Goal: Task Accomplishment & Management: Use online tool/utility

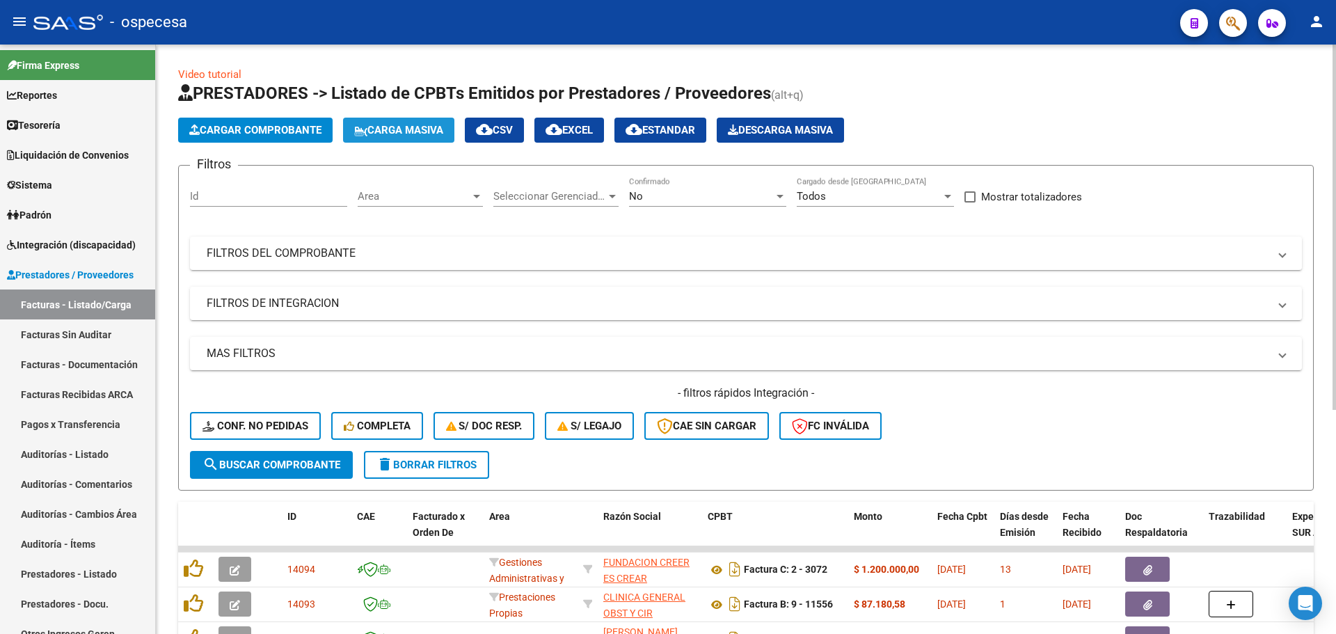
click at [400, 129] on span "Carga Masiva" at bounding box center [398, 130] width 89 height 13
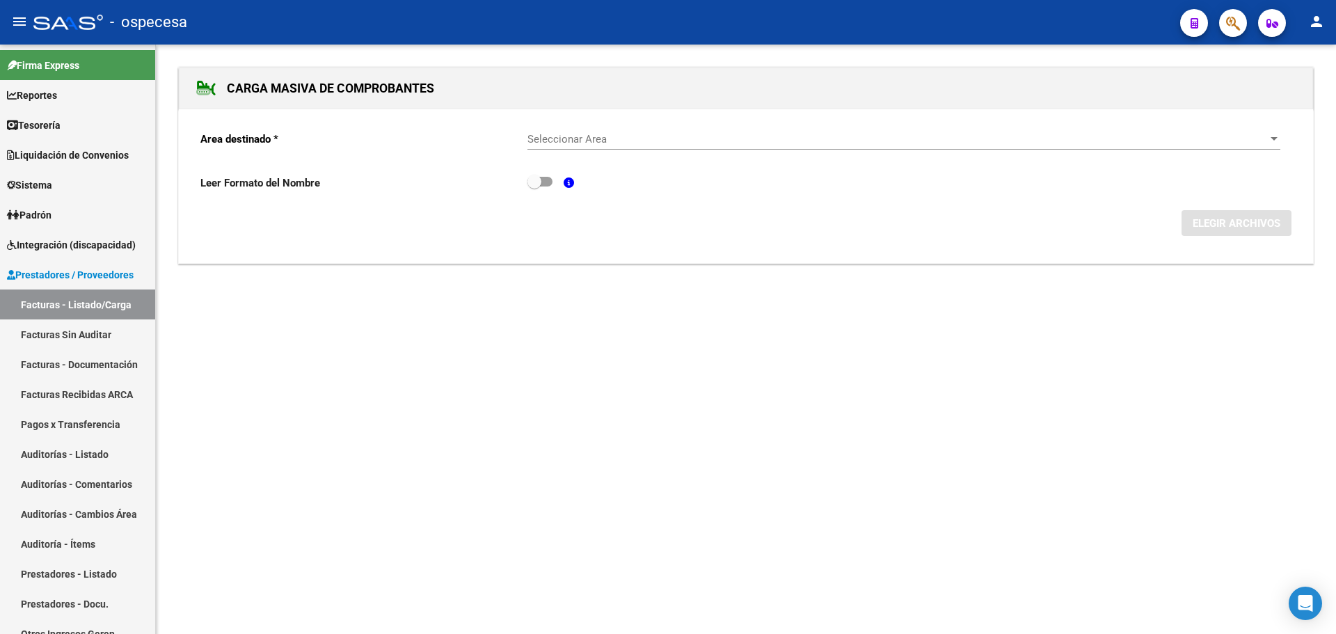
click at [1203, 143] on span "Seleccionar Area" at bounding box center [897, 139] width 740 height 13
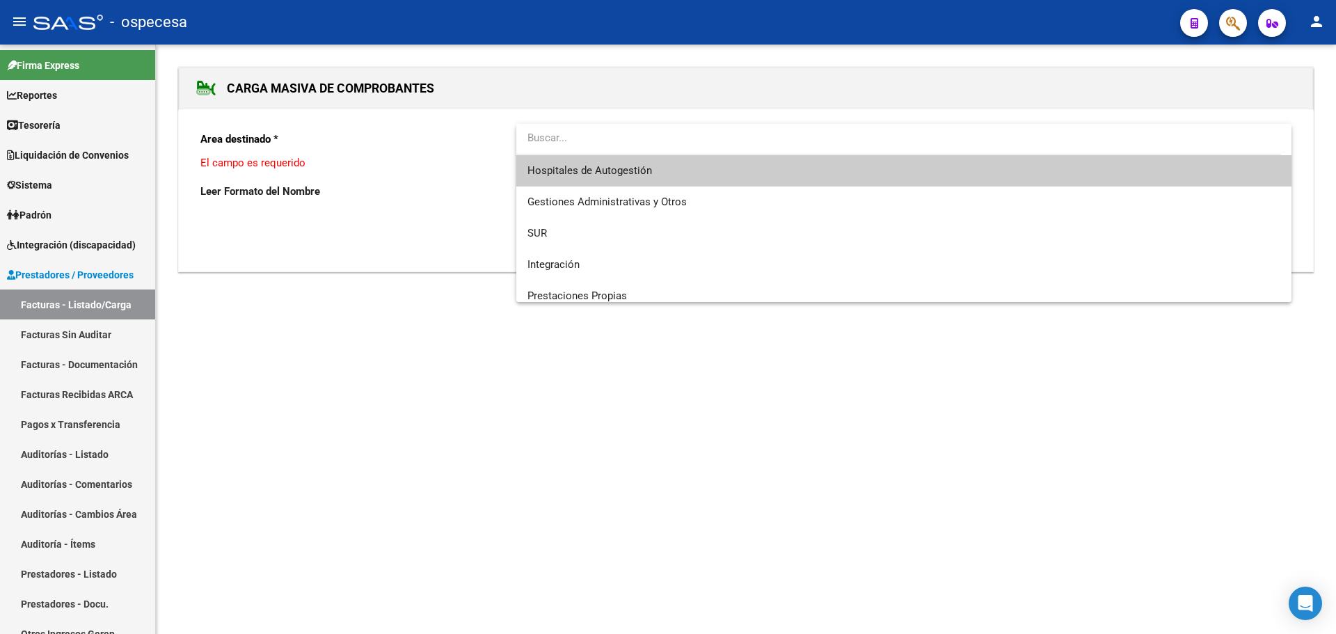
click at [683, 179] on span "Hospitales de Autogestión" at bounding box center [903, 170] width 753 height 31
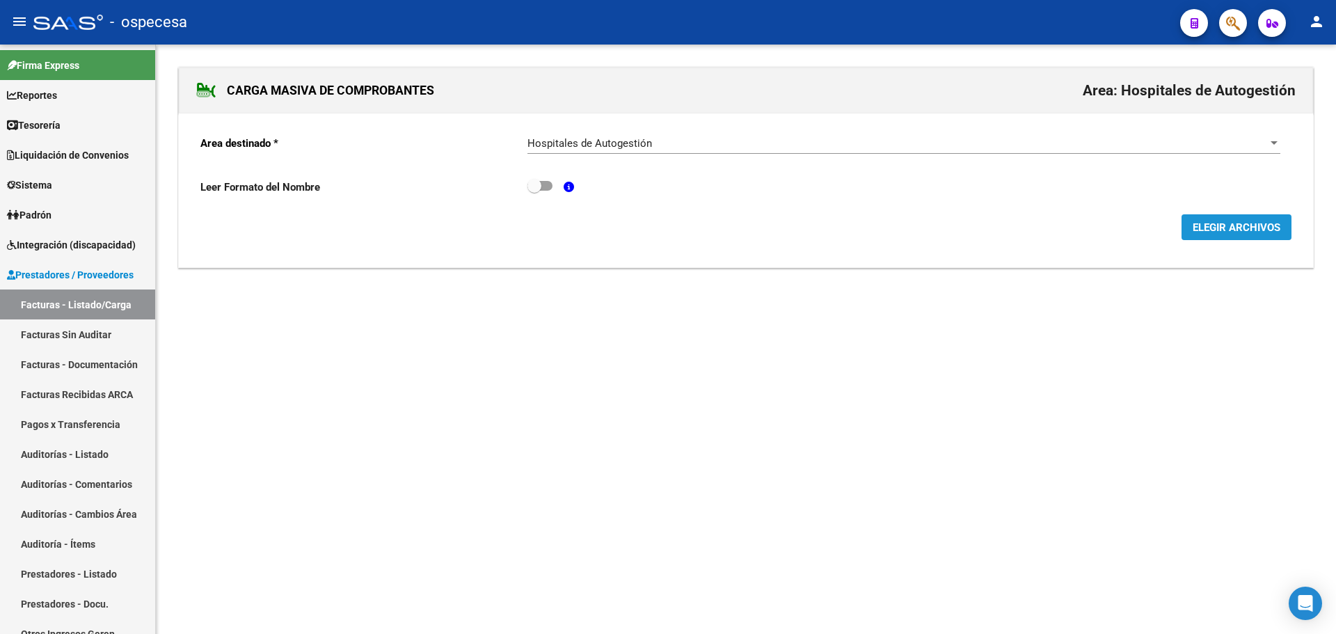
click at [1261, 228] on span "ELEGIR ARCHIVOS" at bounding box center [1236, 227] width 88 height 13
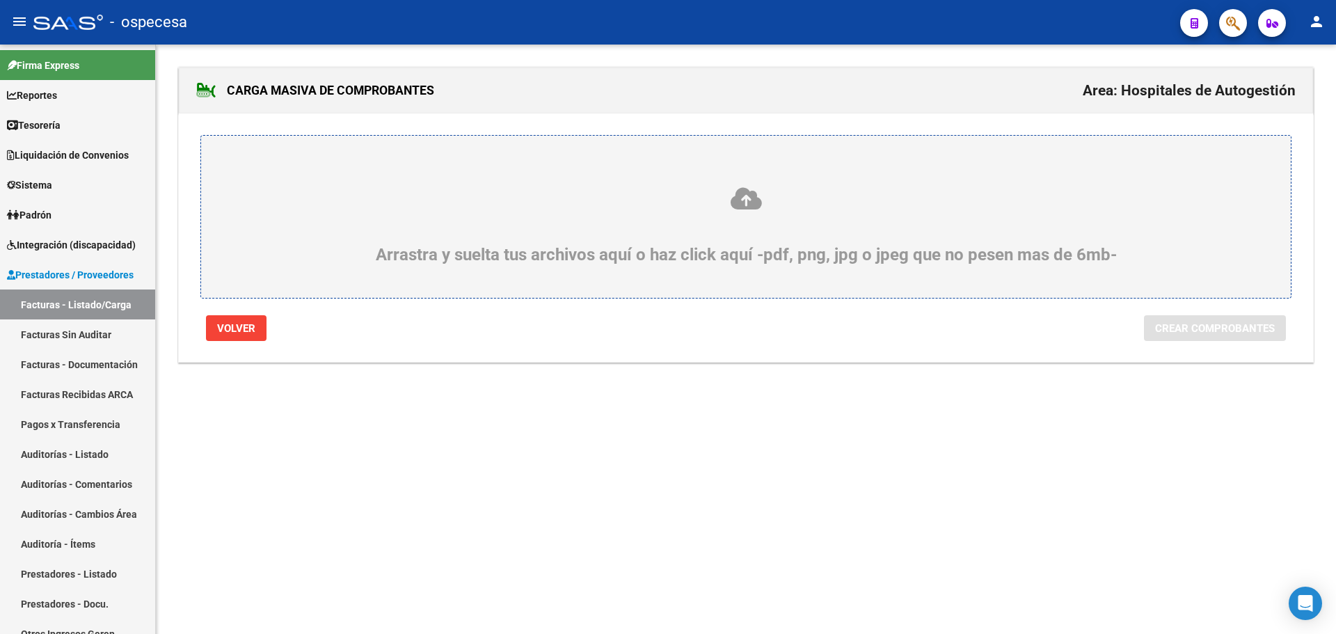
click at [581, 241] on div "Arrastra y suelta tus archivos aquí o haz click aquí -pdf, png, jpg o jpeg que …" at bounding box center [745, 225] width 1023 height 79
click at [0, 0] on input "Arrastra y suelta tus archivos aquí o haz click aquí -pdf, png, jpg o jpeg que …" at bounding box center [0, 0] width 0 height 0
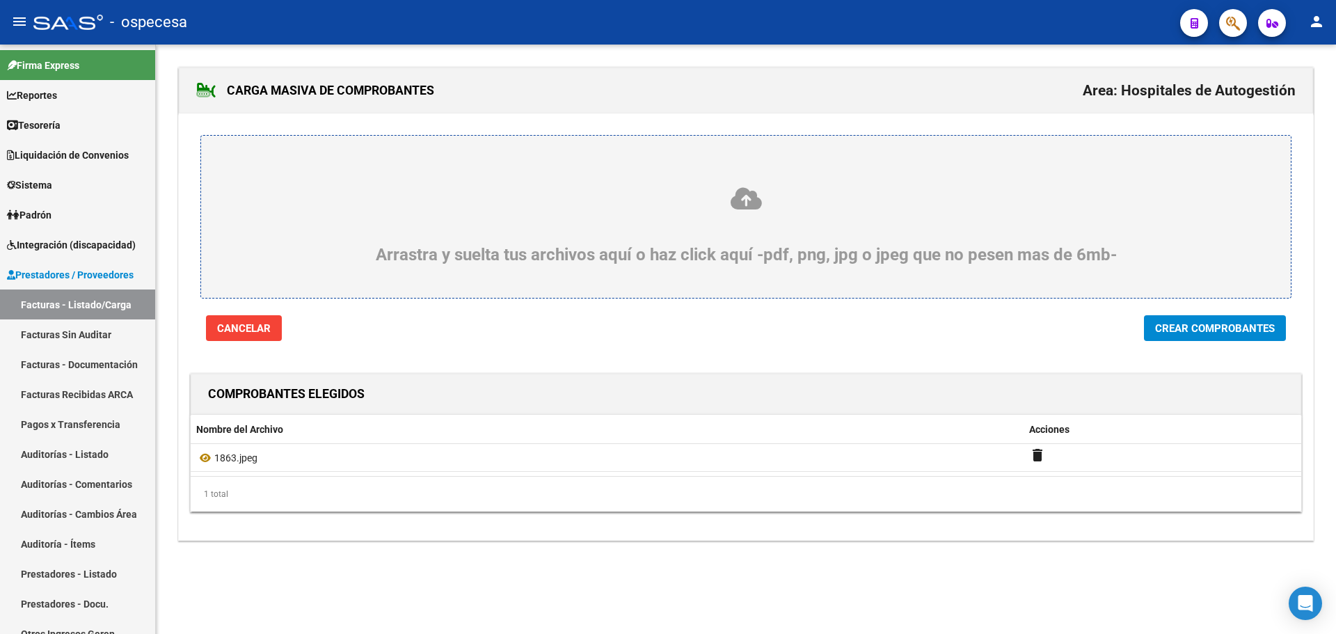
click at [1248, 330] on span "Crear Comprobantes" at bounding box center [1215, 328] width 120 height 13
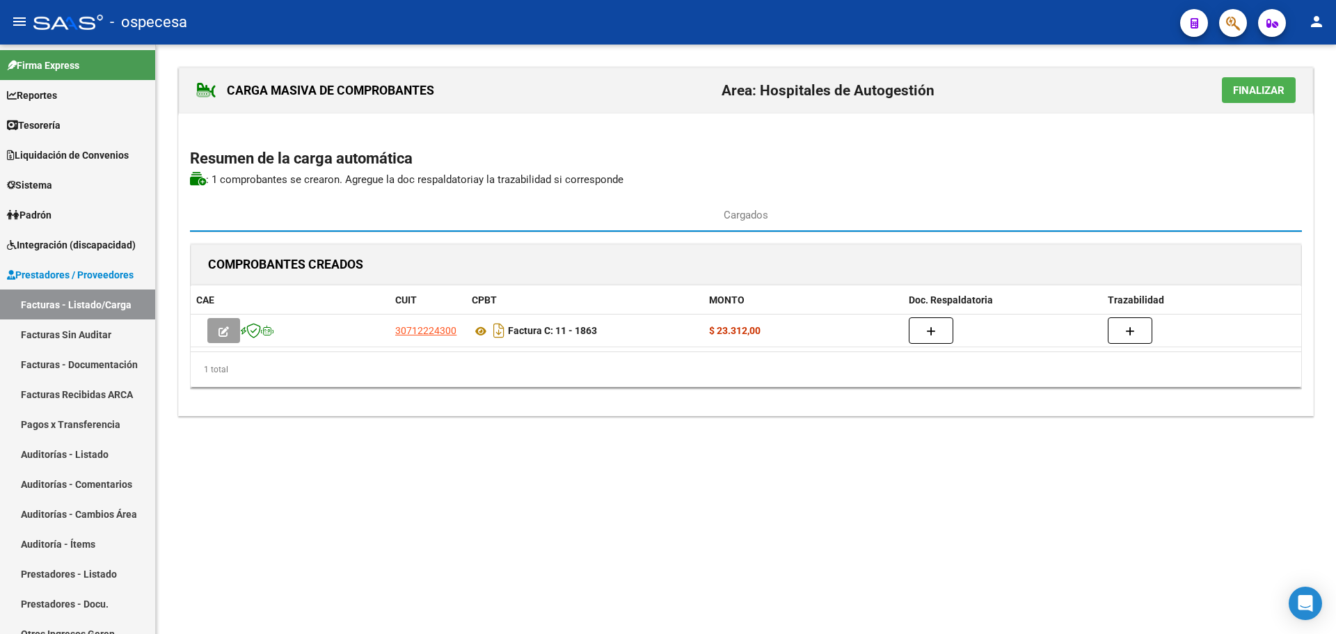
click at [1264, 92] on span "Finalizar" at bounding box center [1258, 90] width 51 height 13
